Goal: Navigation & Orientation: Go to known website

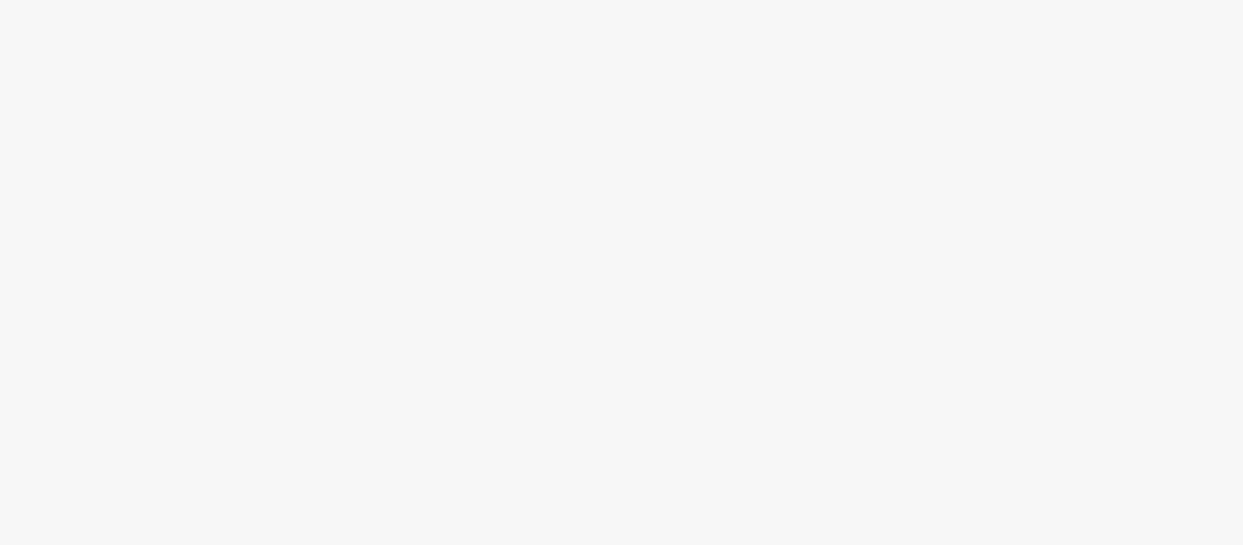
click at [1179, 143] on div at bounding box center [621, 304] width 1243 height 479
click at [1156, 245] on div at bounding box center [621, 304] width 1243 height 479
